Goal: Information Seeking & Learning: Compare options

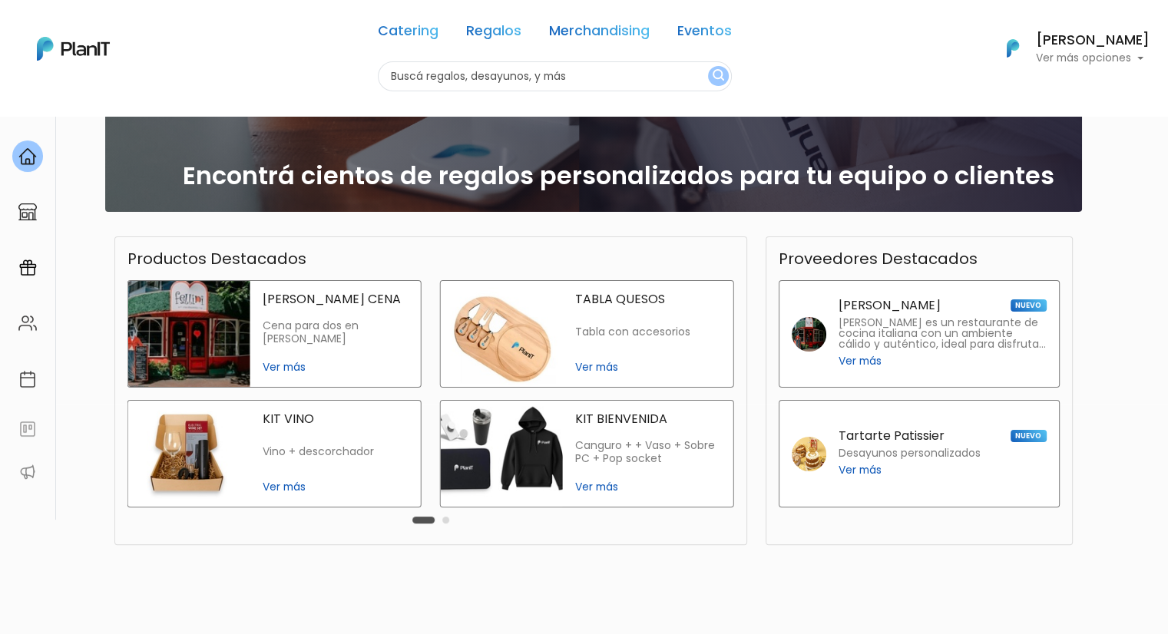
scroll to position [295, 0]
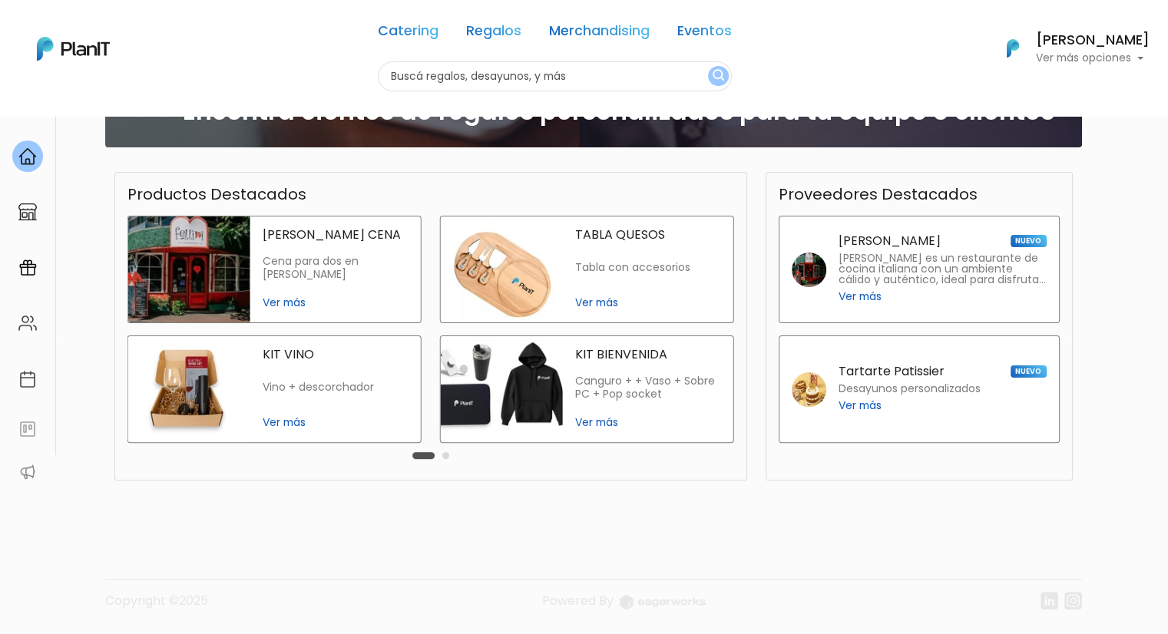
click at [443, 457] on button "Carousel Page 2" at bounding box center [445, 455] width 7 height 7
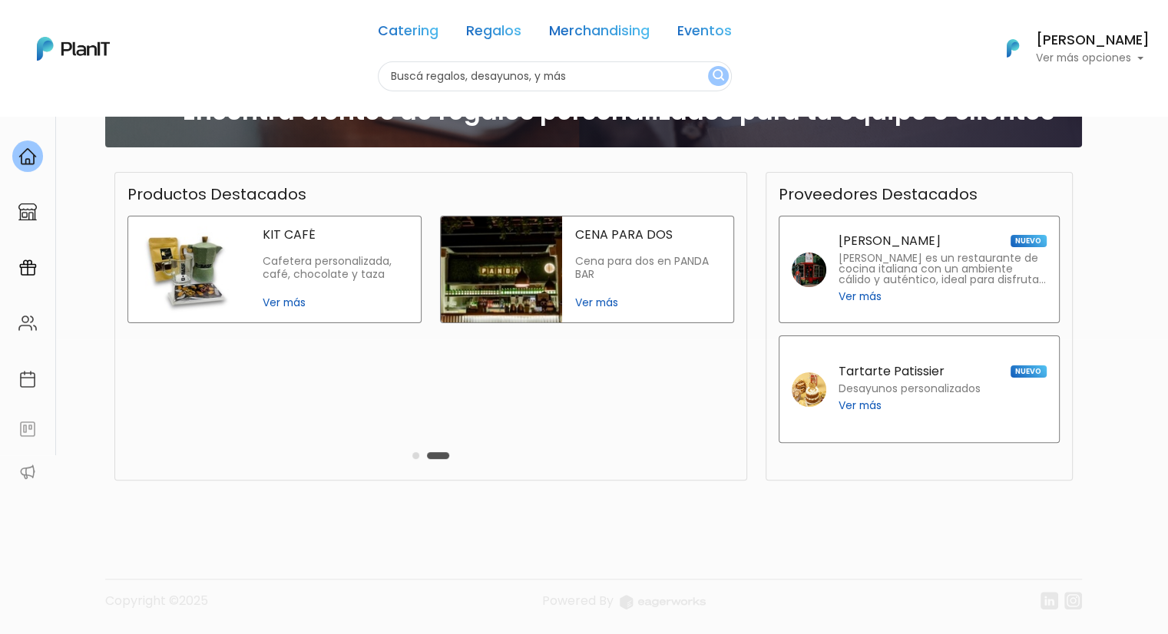
click at [418, 453] on button "Carousel Page 1" at bounding box center [415, 455] width 7 height 7
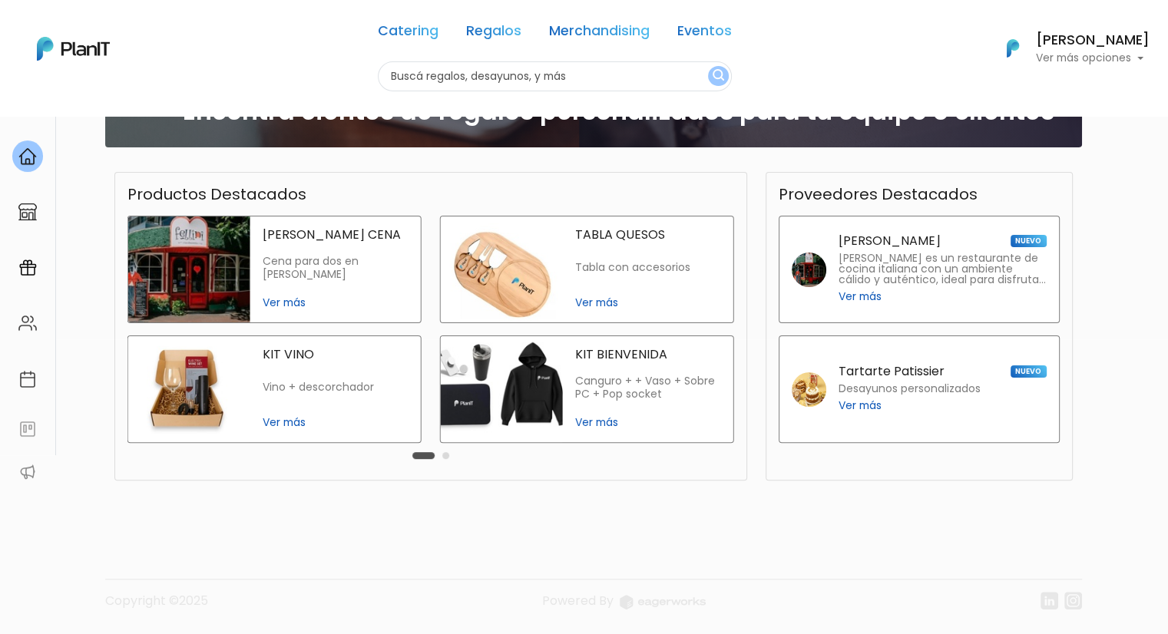
scroll to position [0, 0]
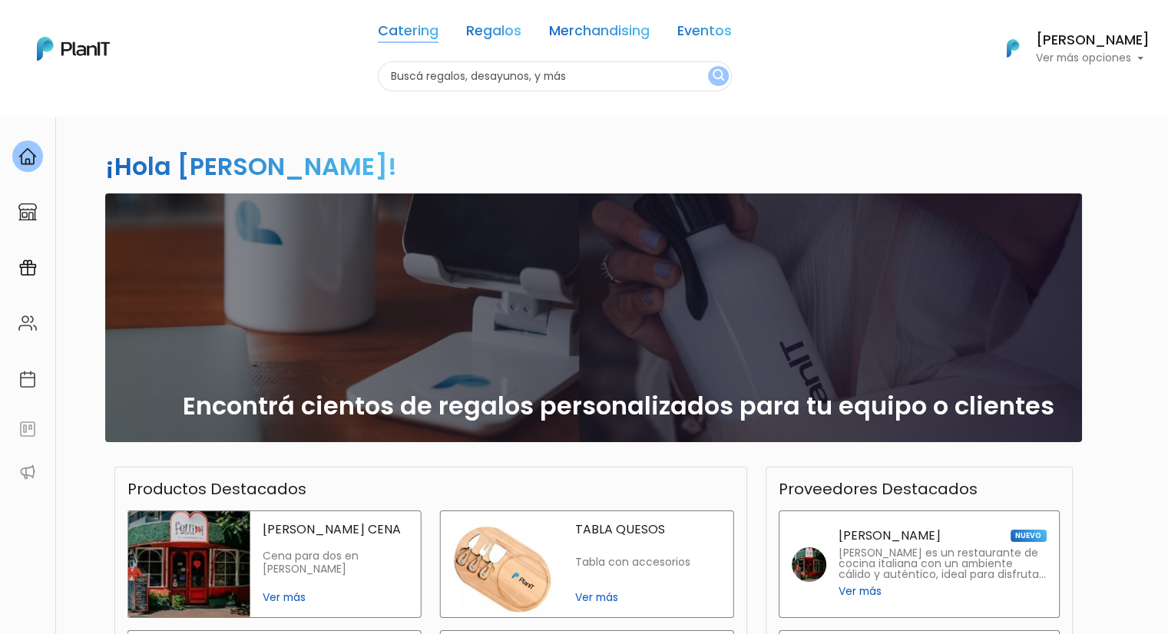
click at [425, 36] on link "Catering" at bounding box center [408, 34] width 61 height 18
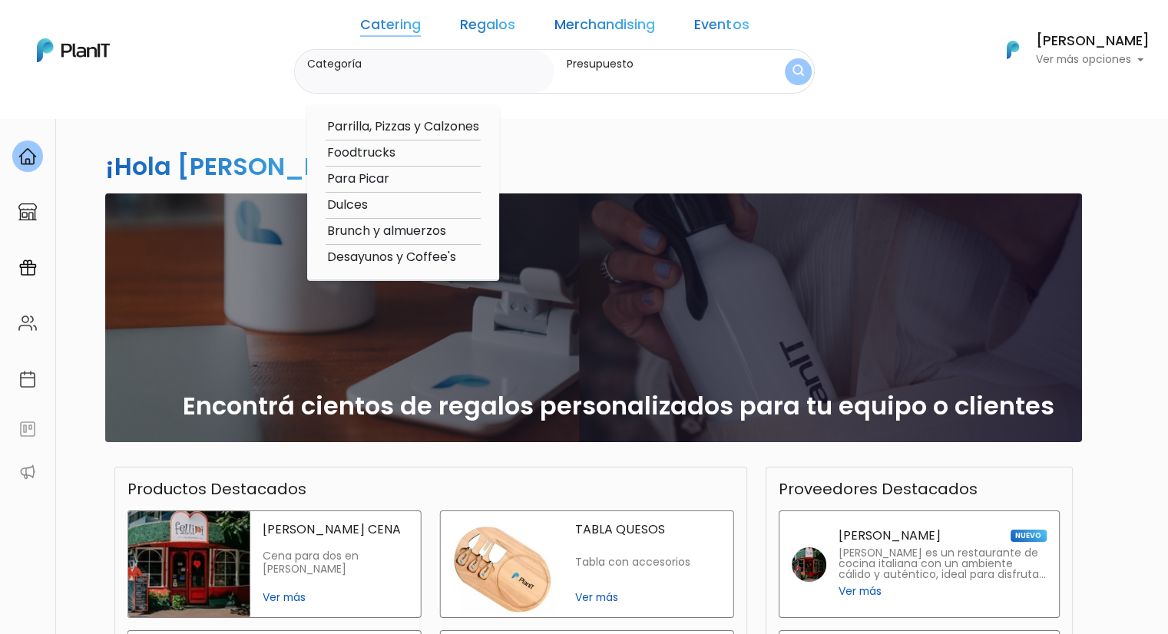
click at [409, 185] on option "Para Picar" at bounding box center [403, 179] width 155 height 19
type input "Para Picar"
type input "$0 - $1000"
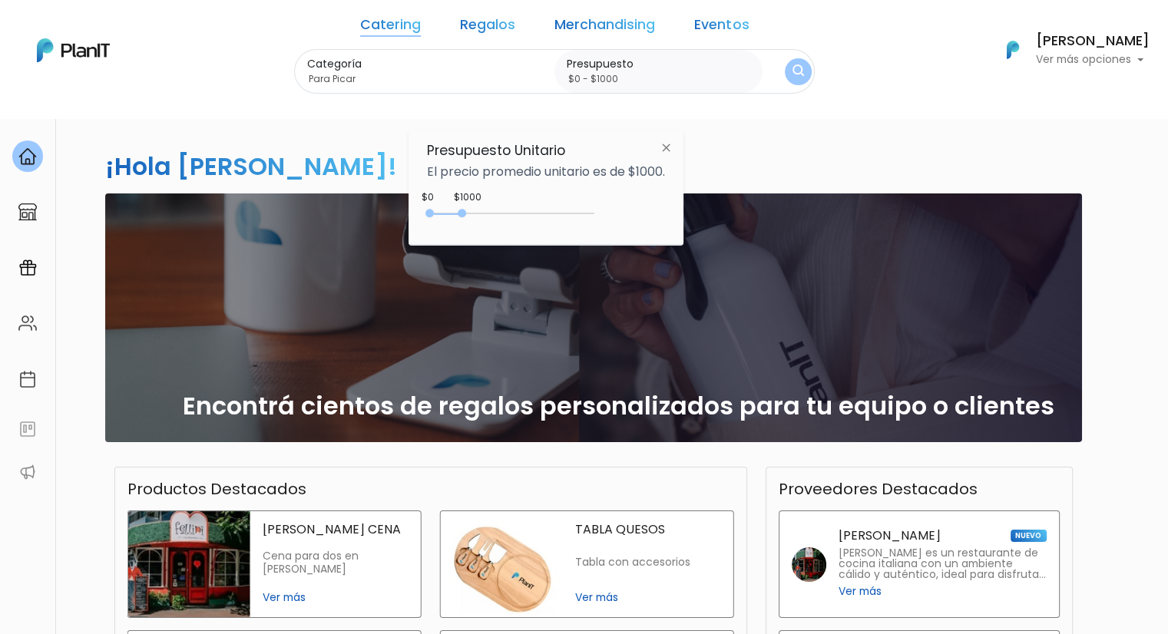
click at [793, 78] on img "submit" at bounding box center [799, 72] width 12 height 15
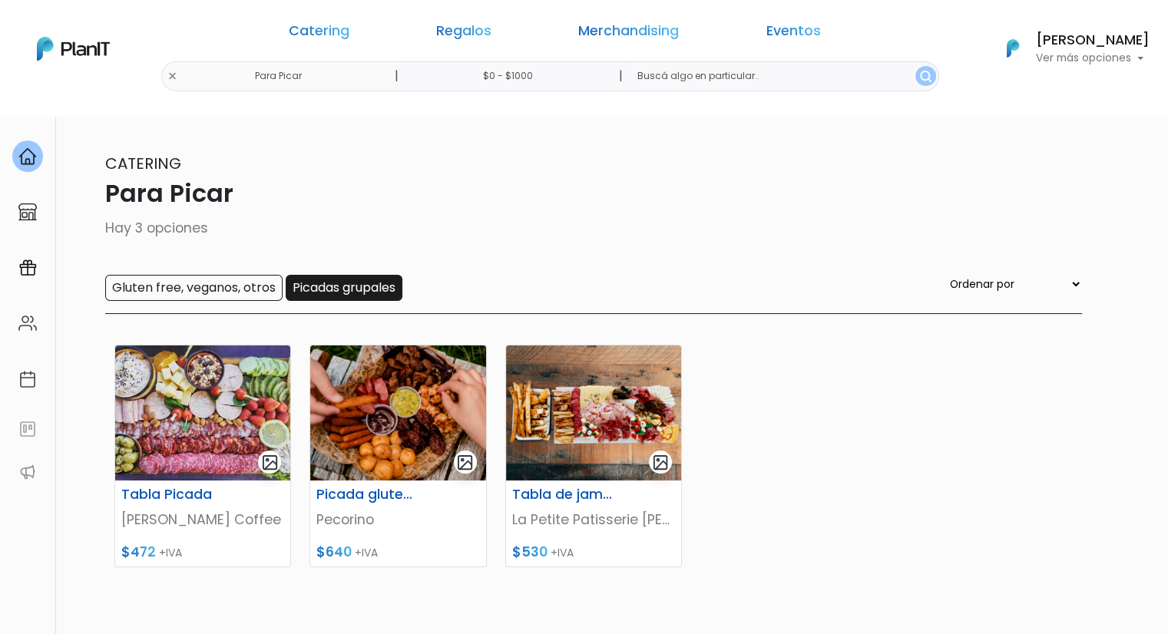
click at [359, 293] on input "Picadas grupales" at bounding box center [344, 288] width 117 height 26
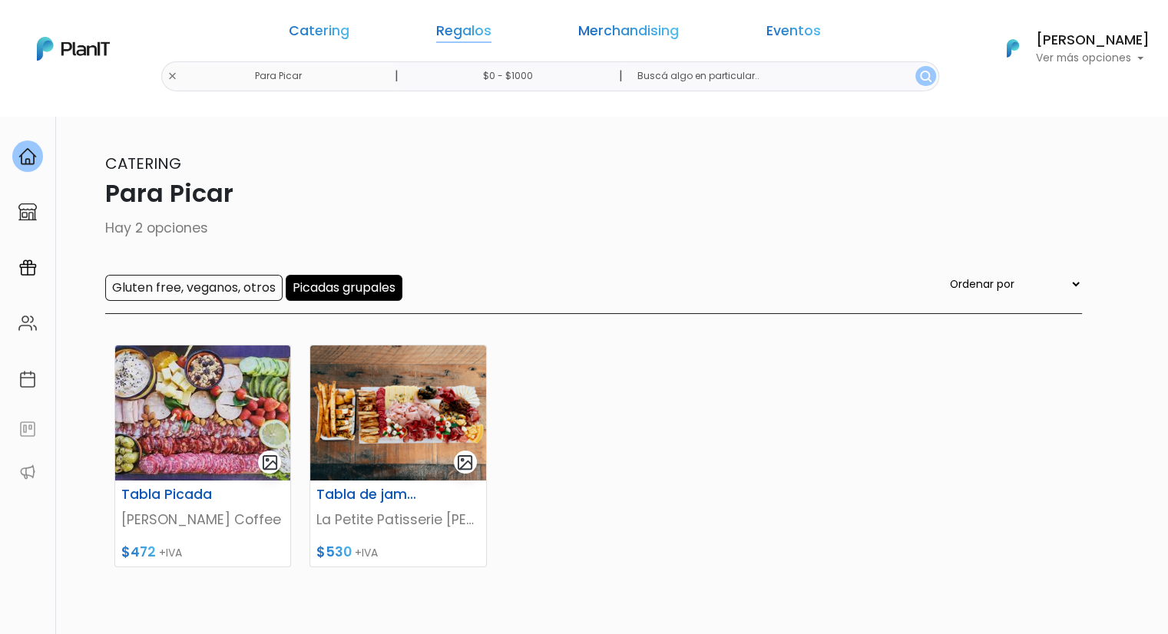
click at [492, 38] on link "Regalos" at bounding box center [463, 34] width 55 height 18
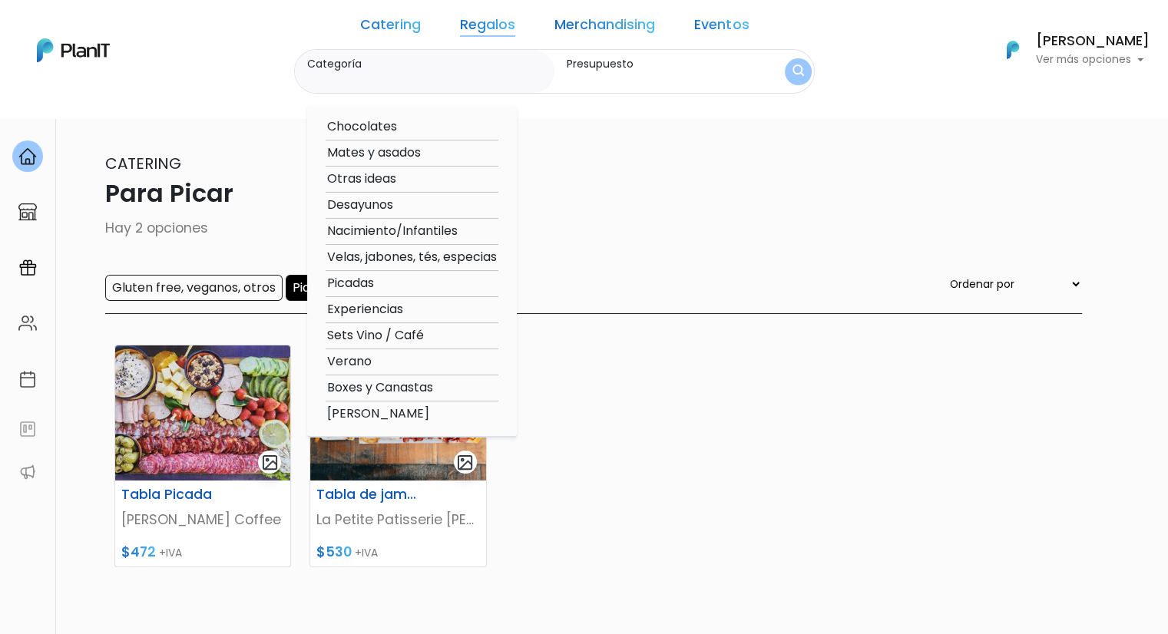
click at [401, 314] on option "Experiencias" at bounding box center [412, 309] width 173 height 19
type input "Experiencias"
type input "$0 - $1000"
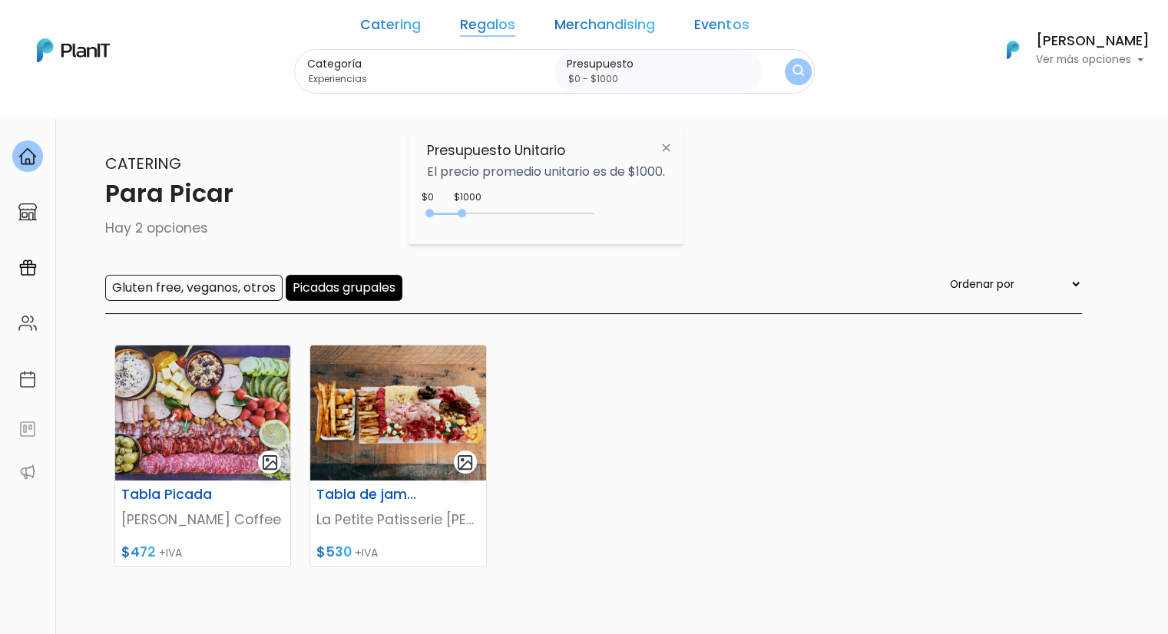
click at [793, 74] on img "submit" at bounding box center [799, 72] width 12 height 15
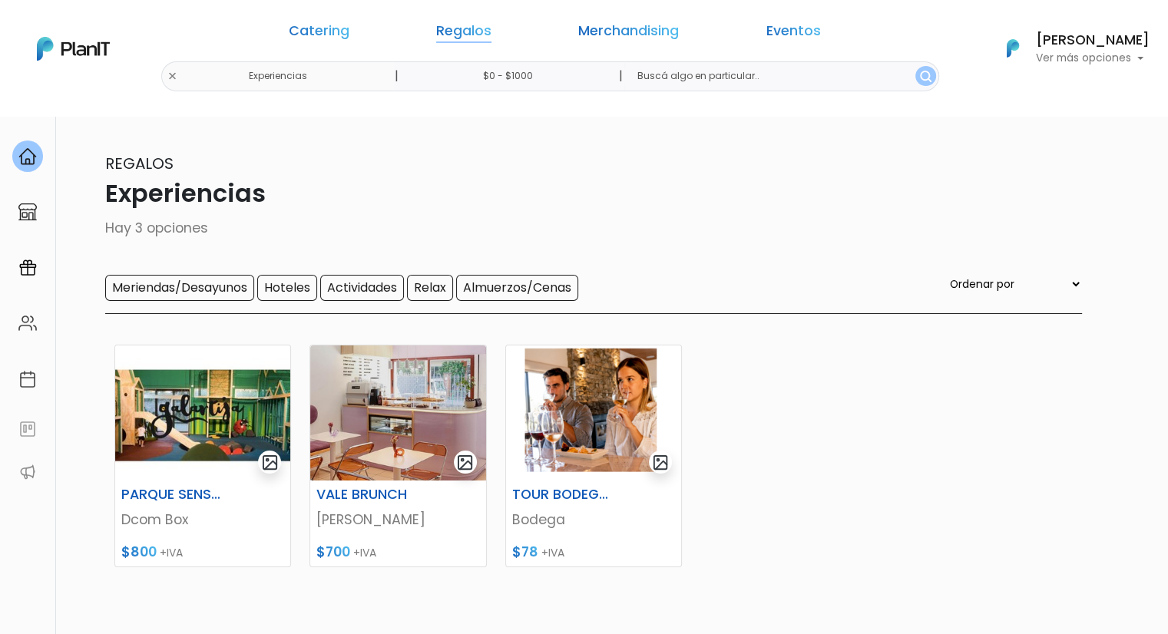
click at [492, 41] on link "Regalos" at bounding box center [463, 34] width 55 height 18
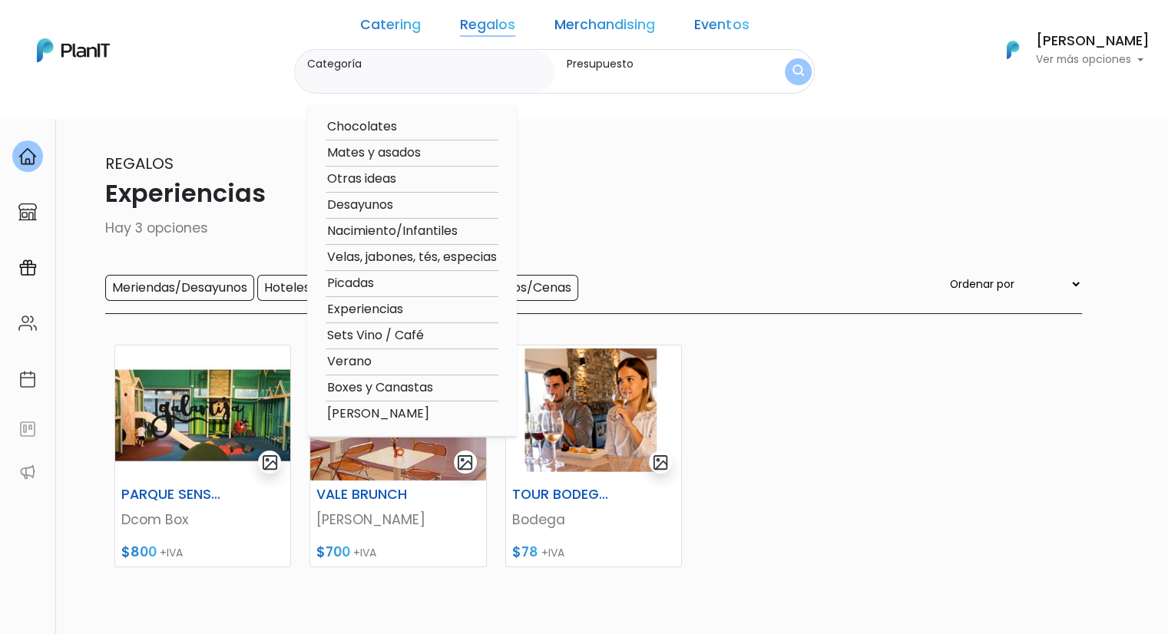
click at [504, 23] on link "Regalos" at bounding box center [487, 27] width 55 height 18
